Goal: Task Accomplishment & Management: Complete application form

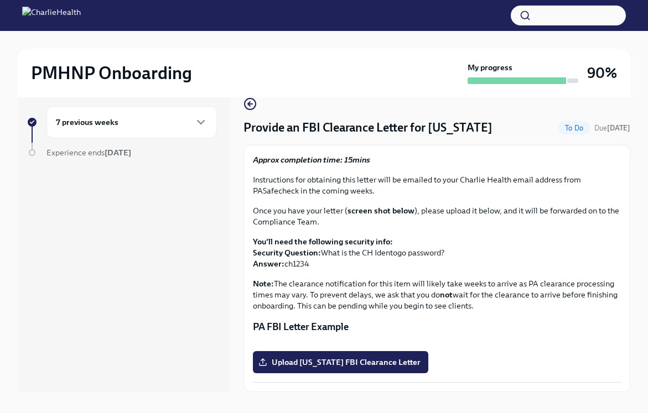
scroll to position [19, 0]
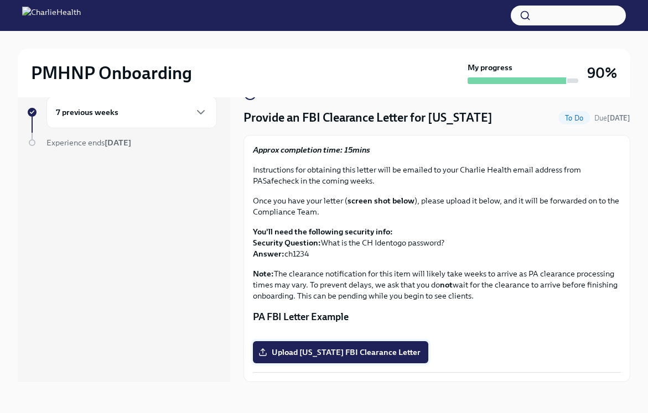
click at [334, 358] on label "Upload [US_STATE] FBI Clearance Letter" at bounding box center [340, 352] width 175 height 22
click at [0, 0] on input "Upload [US_STATE] FBI Clearance Letter" at bounding box center [0, 0] width 0 height 0
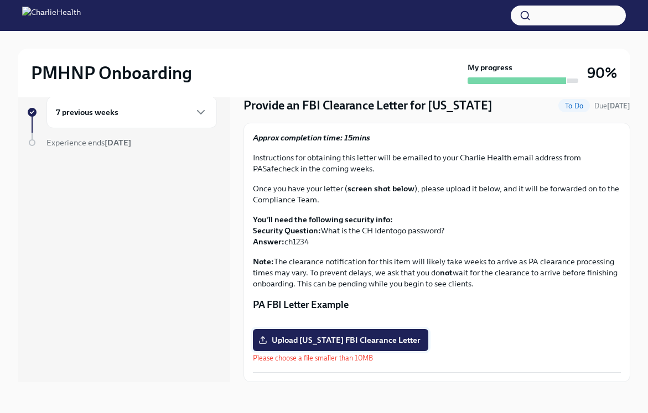
click at [345, 346] on span "Upload [US_STATE] FBI Clearance Letter" at bounding box center [341, 340] width 160 height 11
click at [0, 0] on input "Upload [US_STATE] FBI Clearance Letter" at bounding box center [0, 0] width 0 height 0
click at [375, 342] on span "Upload [US_STATE] FBI Clearance Letter" at bounding box center [341, 340] width 160 height 11
click at [0, 0] on input "Upload [US_STATE] FBI Clearance Letter" at bounding box center [0, 0] width 0 height 0
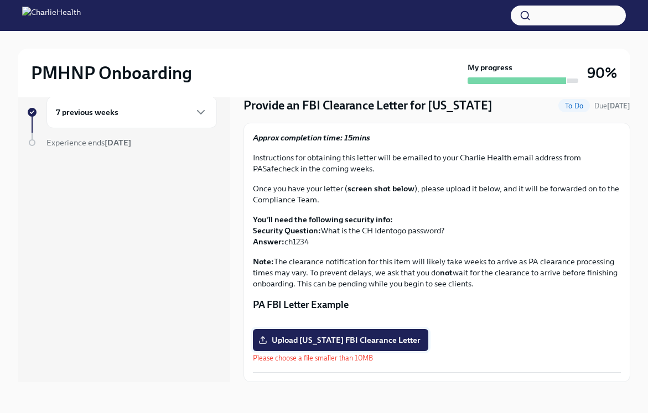
click at [375, 342] on span "Upload [US_STATE] FBI Clearance Letter" at bounding box center [341, 340] width 160 height 11
click at [0, 0] on input "Upload [US_STATE] FBI Clearance Letter" at bounding box center [0, 0] width 0 height 0
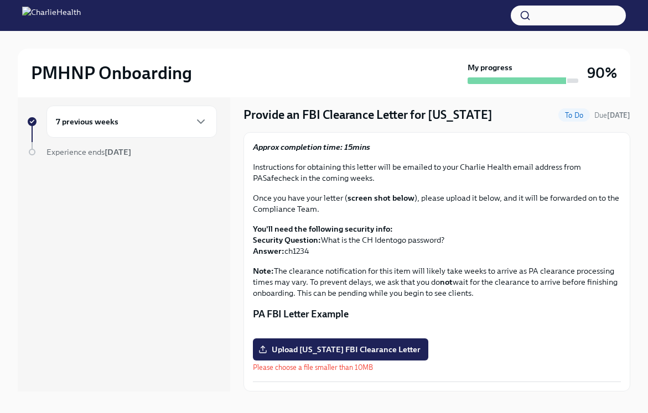
scroll to position [0, 0]
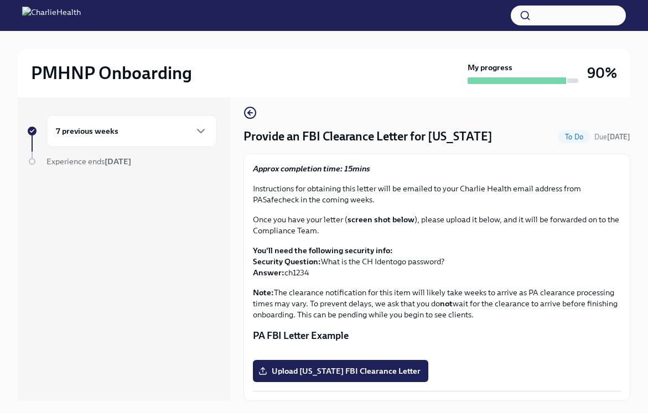
scroll to position [129, 0]
click at [373, 371] on span "Upload [US_STATE] FBI Clearance Letter" at bounding box center [341, 371] width 160 height 11
click at [0, 0] on input "Upload [US_STATE] FBI Clearance Letter" at bounding box center [0, 0] width 0 height 0
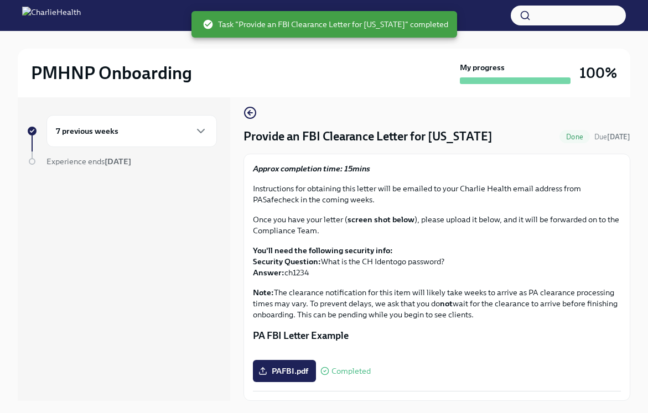
scroll to position [0, 0]
